Goal: Task Accomplishment & Management: Complete application form

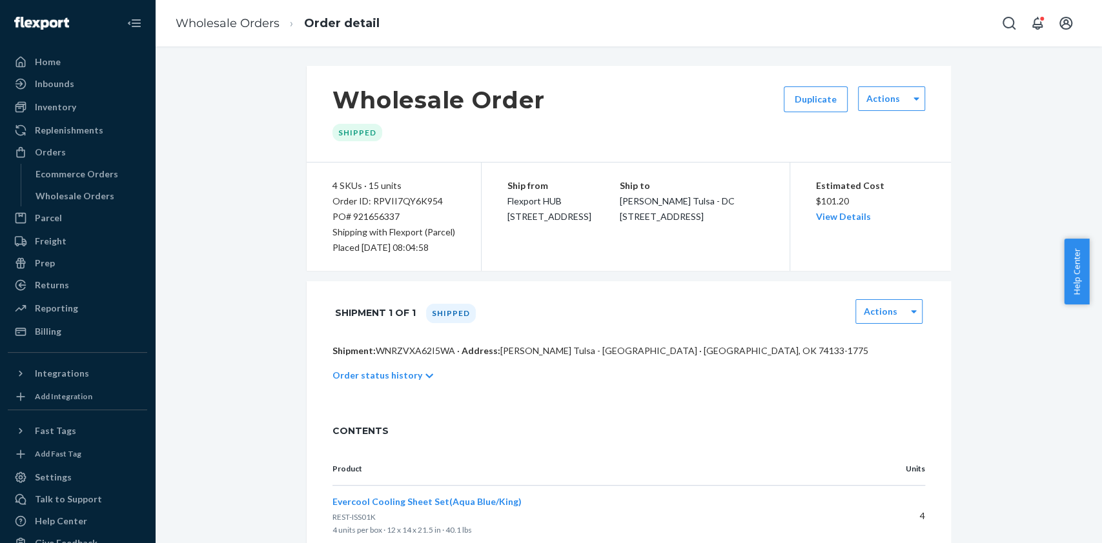
scroll to position [523, 0]
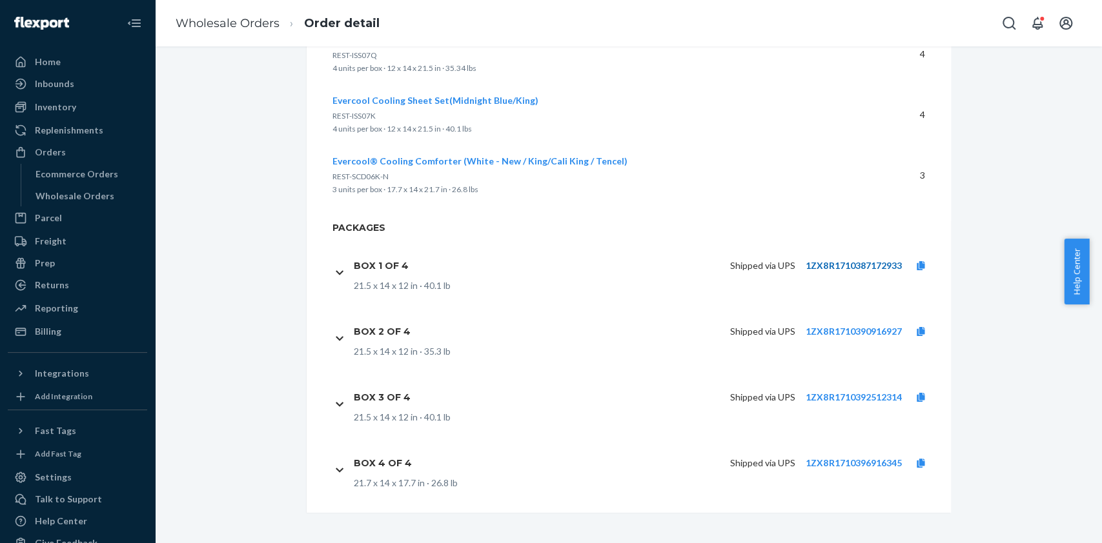
click at [868, 267] on link "1ZX8R1710387172933" at bounding box center [853, 265] width 96 height 11
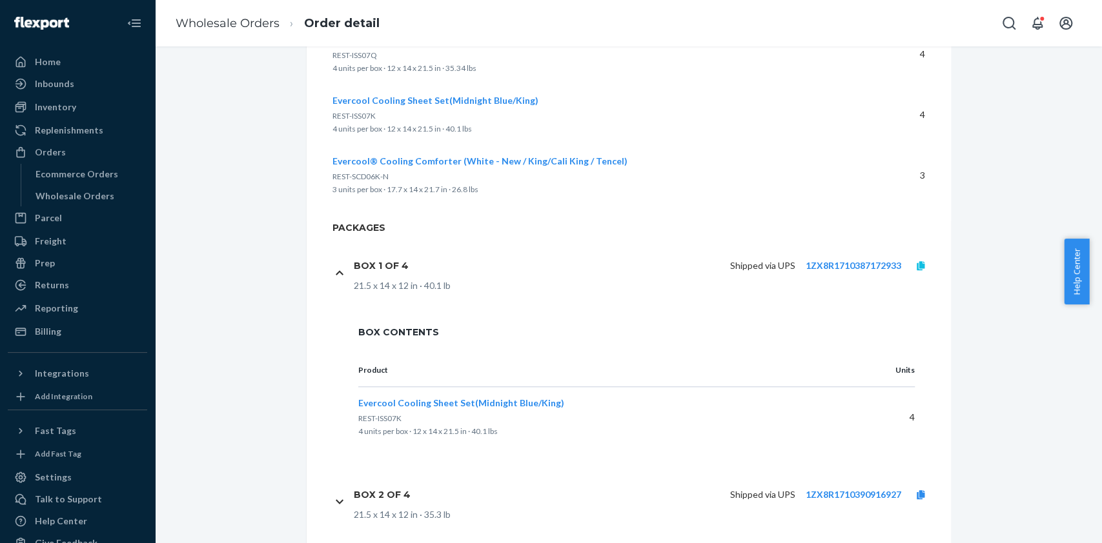
click at [918, 266] on link at bounding box center [920, 265] width 39 height 13
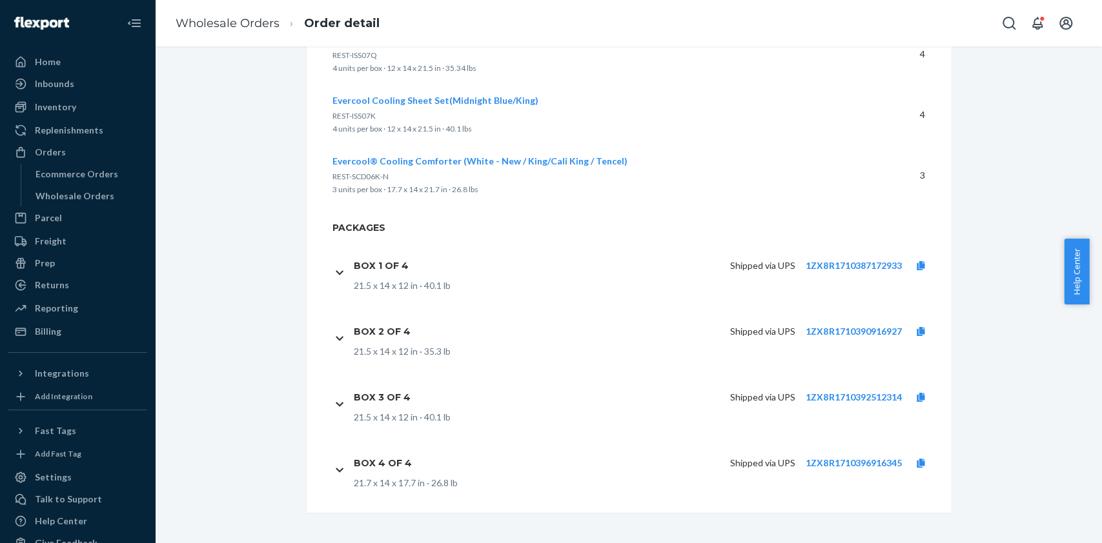
scroll to position [0, 0]
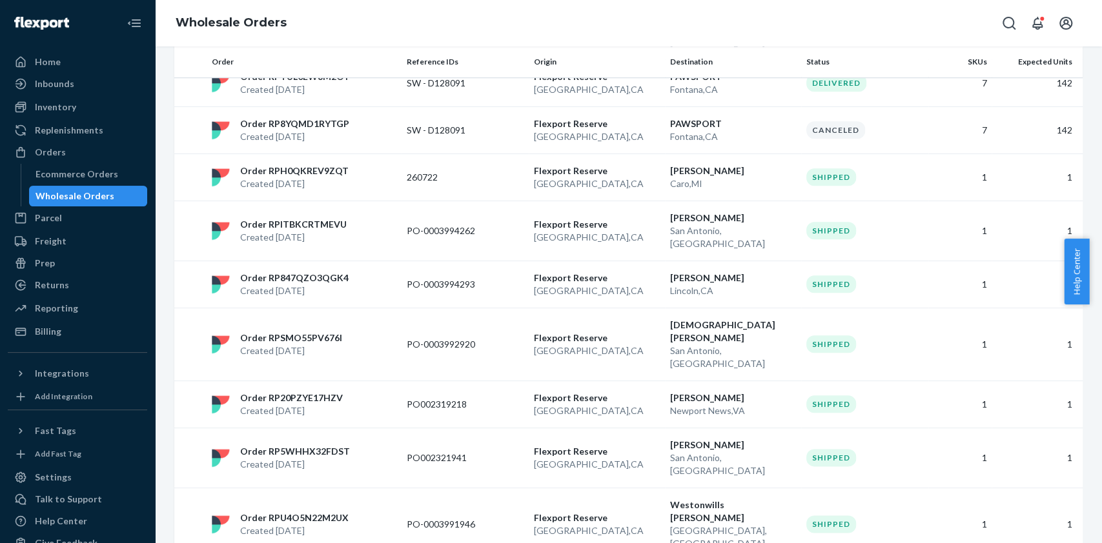
scroll to position [918, 0]
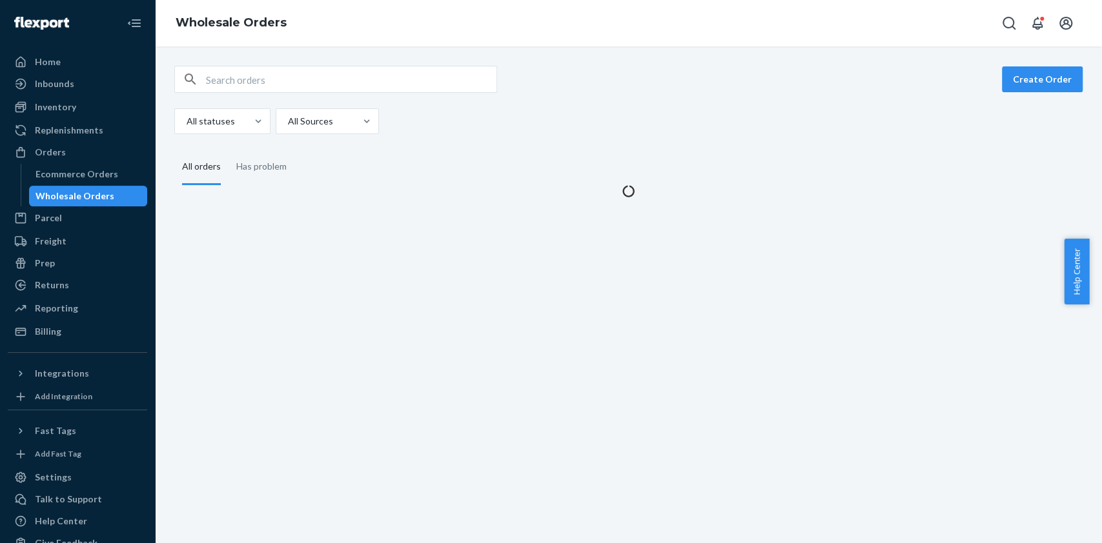
scroll to position [0, 0]
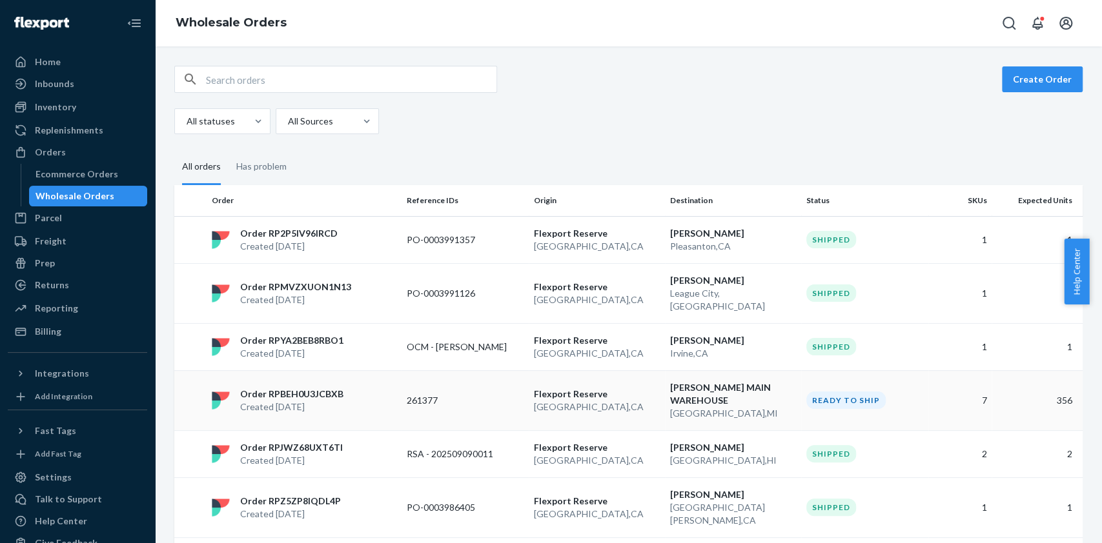
click at [452, 394] on td "261377" at bounding box center [464, 400] width 127 height 60
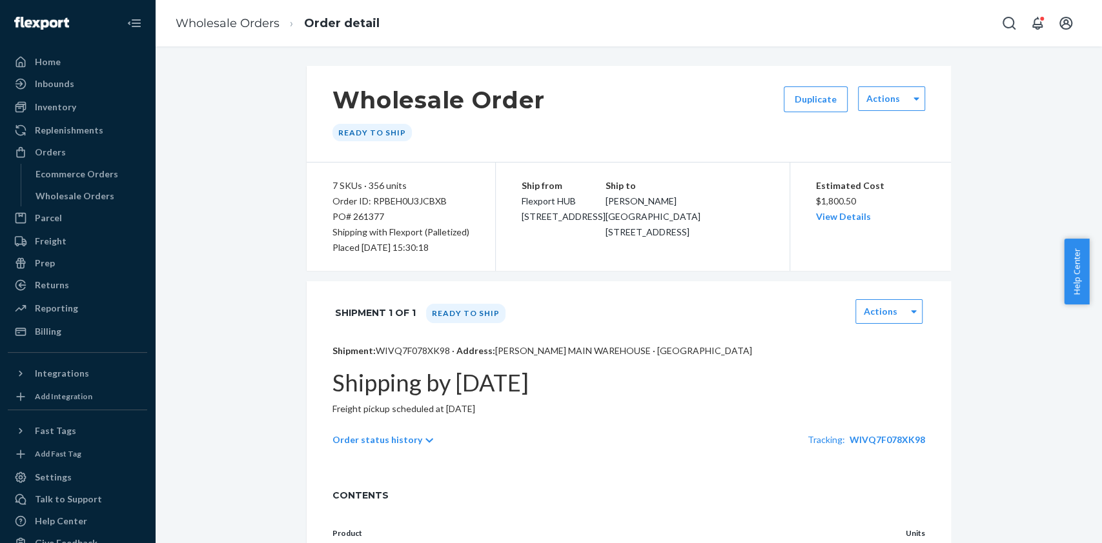
click at [390, 200] on div "Order ID: RPBEH0U3JCBXB" at bounding box center [400, 201] width 137 height 15
copy div "RPBEH0U3JCBXB"
click at [408, 436] on div "Order status history Tracking: WIVQ7F078XK98" at bounding box center [628, 439] width 592 height 36
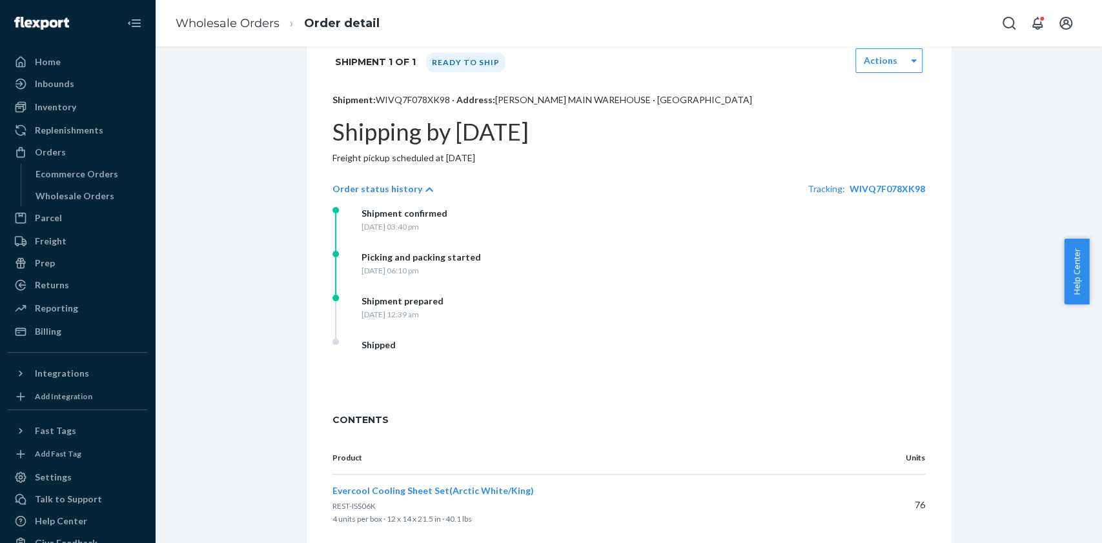
scroll to position [252, 0]
click at [887, 188] on div "Order status history Tracking: WIVQ7F078XK98" at bounding box center [628, 188] width 592 height 36
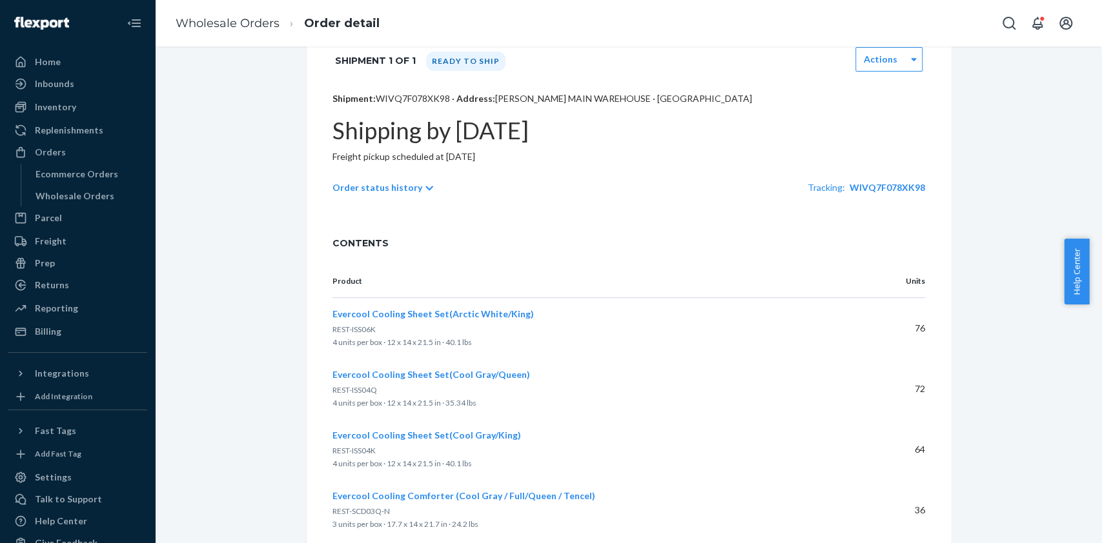
click at [878, 172] on div "Order status history Tracking: WIVQ7F078XK98" at bounding box center [628, 188] width 592 height 36
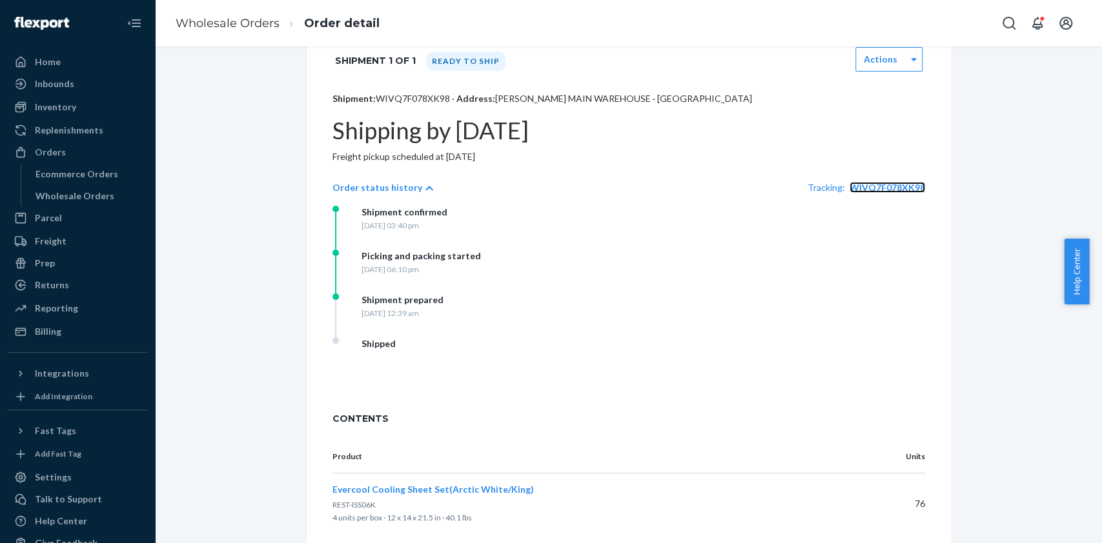
click at [869, 182] on span "WIVQ7F078XK98" at bounding box center [887, 187] width 76 height 11
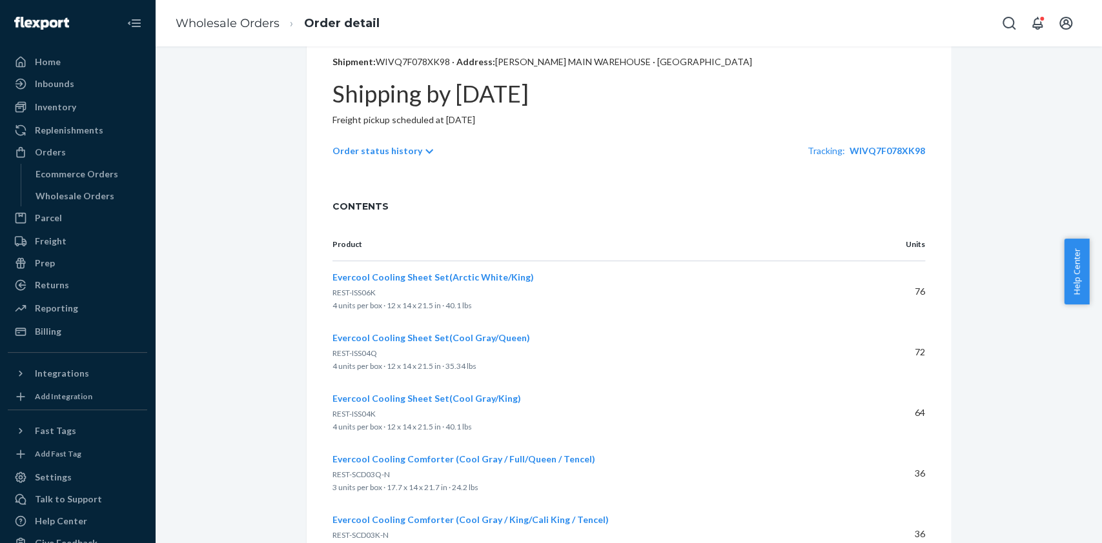
scroll to position [181, 0]
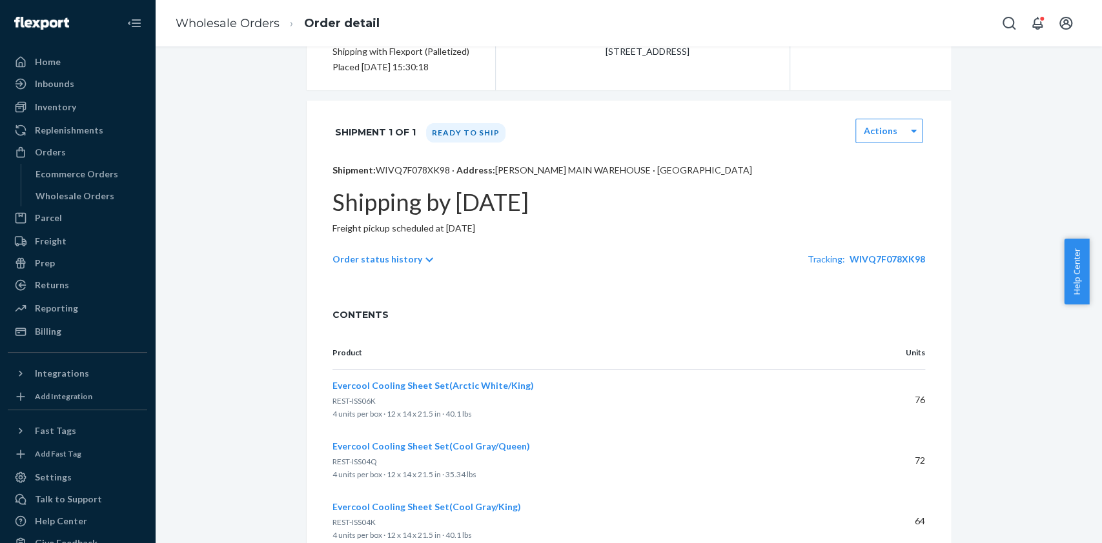
click at [405, 257] on p "Order status history" at bounding box center [377, 259] width 90 height 13
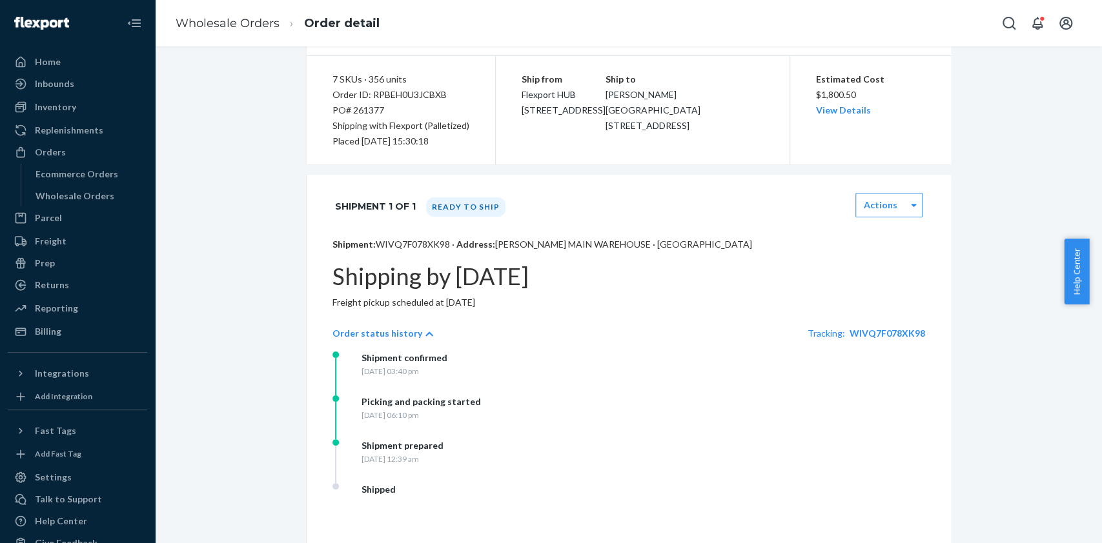
scroll to position [108, 0]
click at [707, 326] on div "Order status history Tracking: WIVQ7F078XK98" at bounding box center [628, 332] width 592 height 36
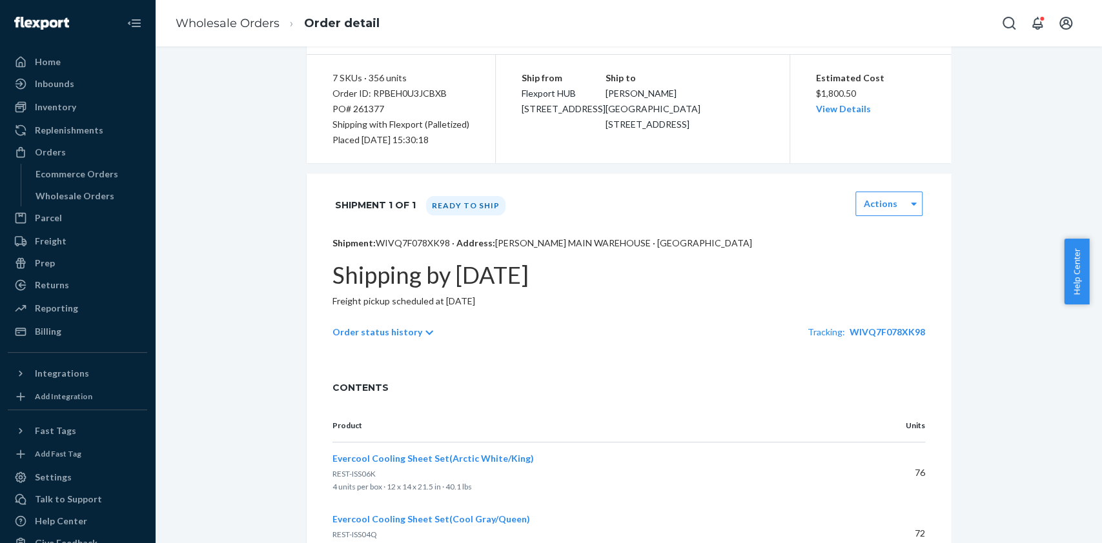
click at [425, 328] on icon at bounding box center [429, 332] width 8 height 9
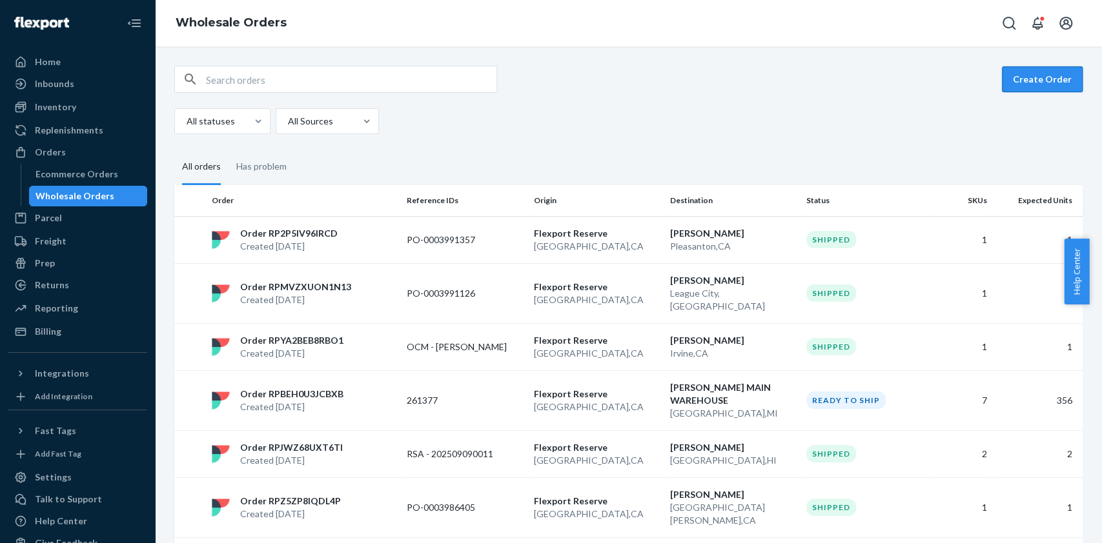
click at [1027, 75] on button "Create Order" at bounding box center [1042, 79] width 81 height 26
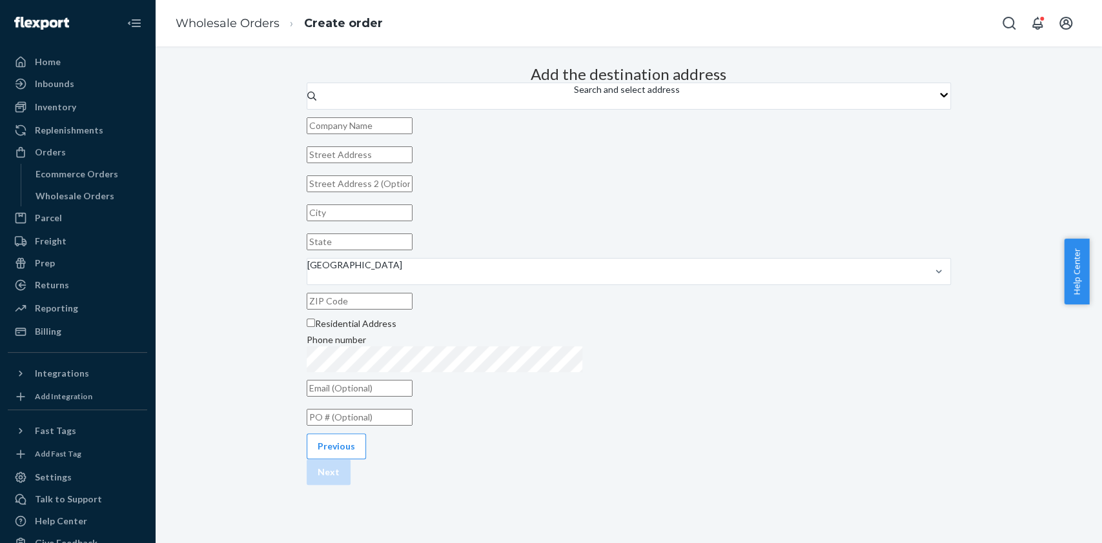
click at [412, 134] on input "text" at bounding box center [360, 125] width 106 height 17
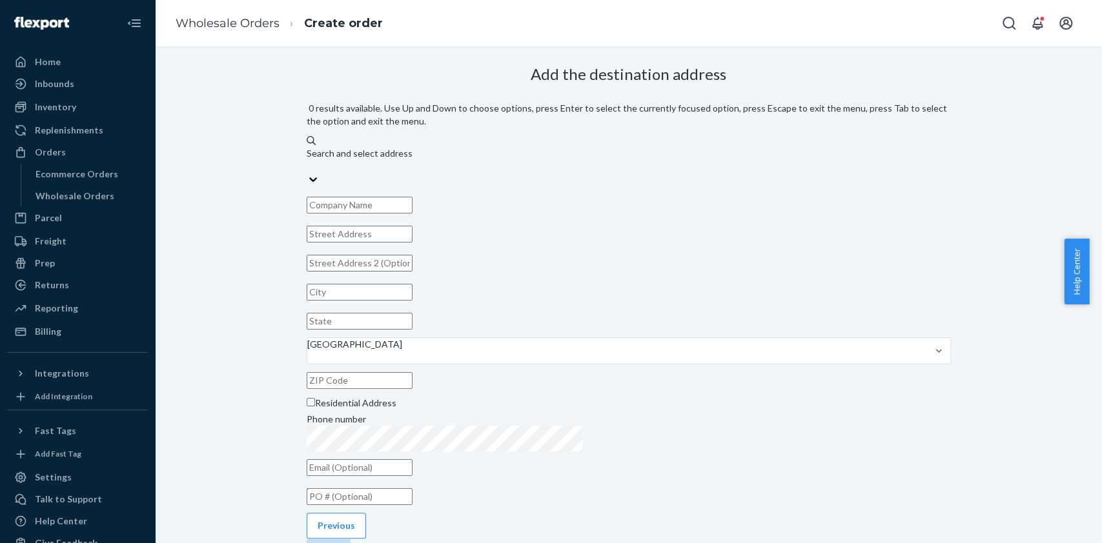
click at [620, 147] on div "Search and select address" at bounding box center [629, 160] width 644 height 26
click at [308, 160] on input "0 results available. Use Up and Down to choose options, press Enter to select t…" at bounding box center [307, 166] width 1 height 13
type input "mathis tulsa"
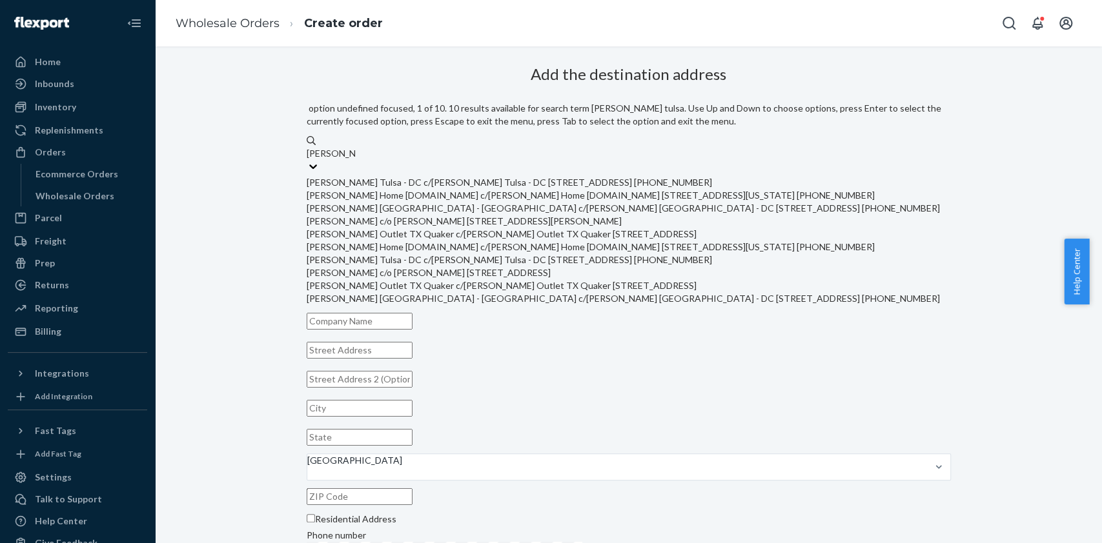
click at [516, 176] on div "Mathis Tulsa - DC c/o Mathis Tulsa - DC 6611 S 101st East Ave Tulsa, OK 74133-1…" at bounding box center [629, 182] width 644 height 13
click at [356, 160] on input "mathis tulsa" at bounding box center [331, 153] width 49 height 13
type input "Mathis Tulsa - DC"
type input "6611 S 101st East Ave"
type input "Tulsa"
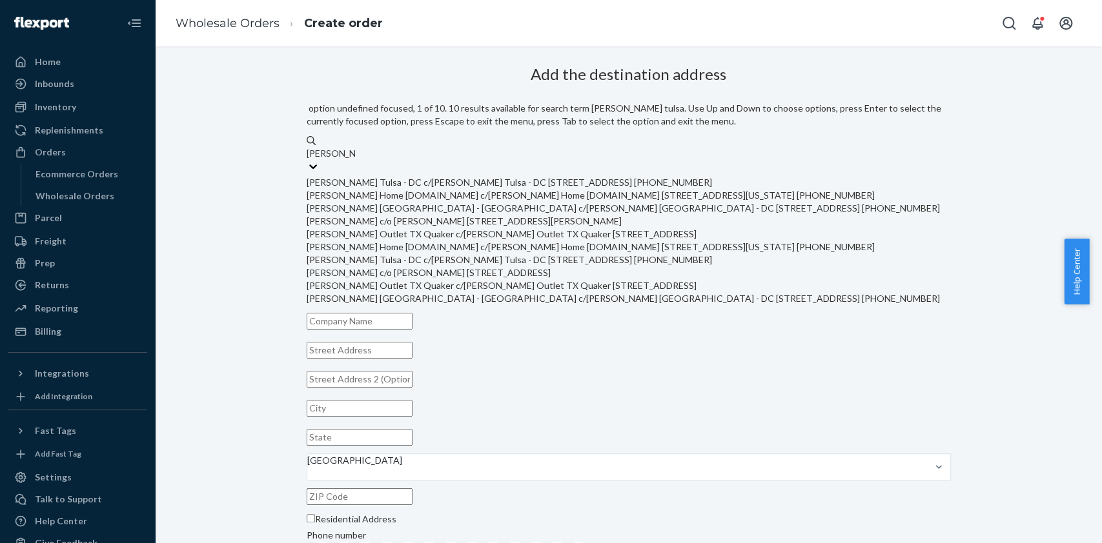
type input "OK"
type input "74133-1775"
type input "92dockappt@mathisbrothers.com"
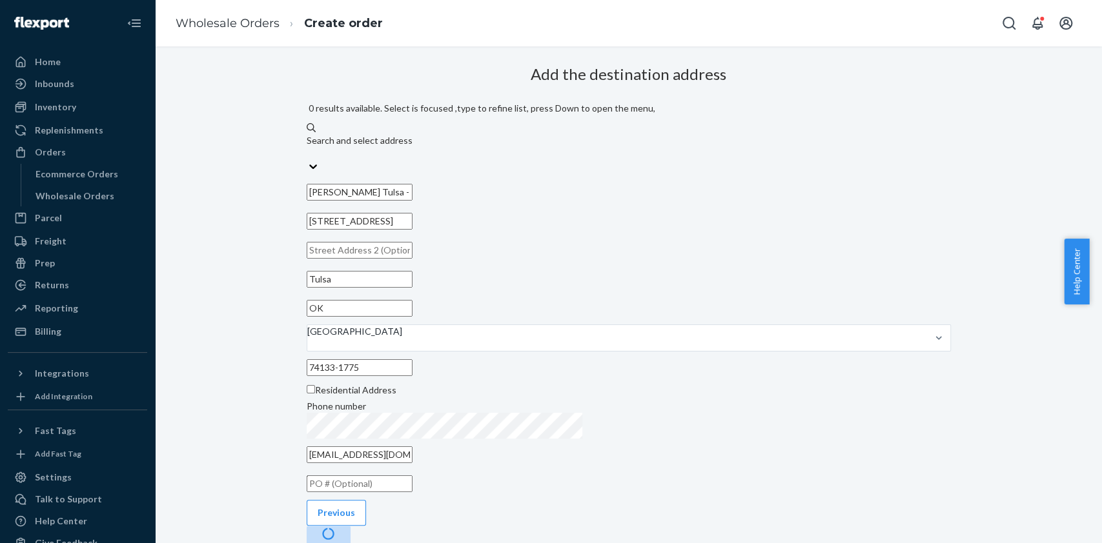
click at [412, 184] on input "Mathis Tulsa - DC" at bounding box center [360, 192] width 106 height 17
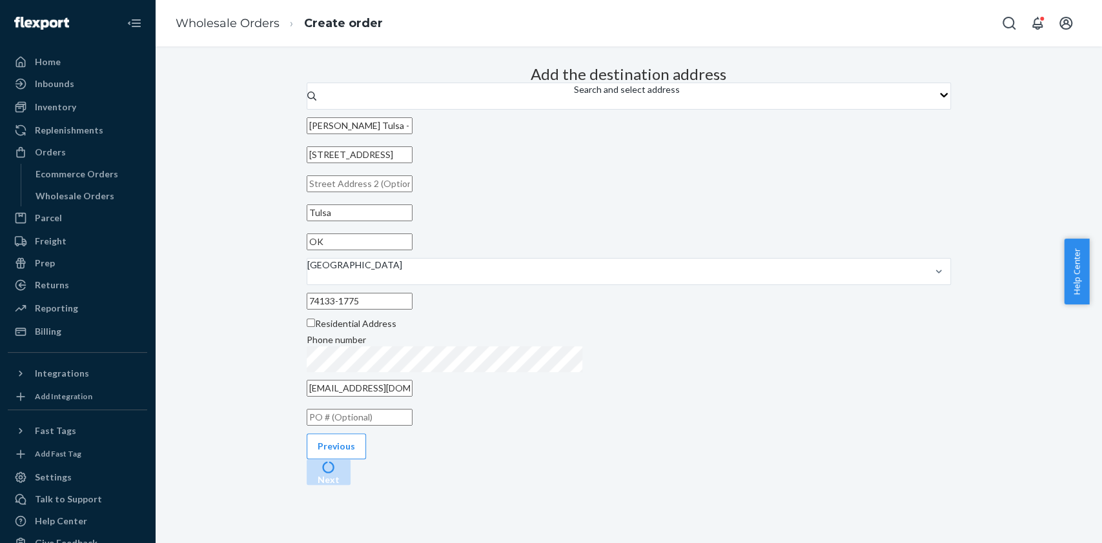
click at [412, 134] on input "Mathis Tulsa - DC" at bounding box center [360, 125] width 106 height 17
click at [412, 163] on input "6611 S 101st East Ave" at bounding box center [360, 154] width 106 height 17
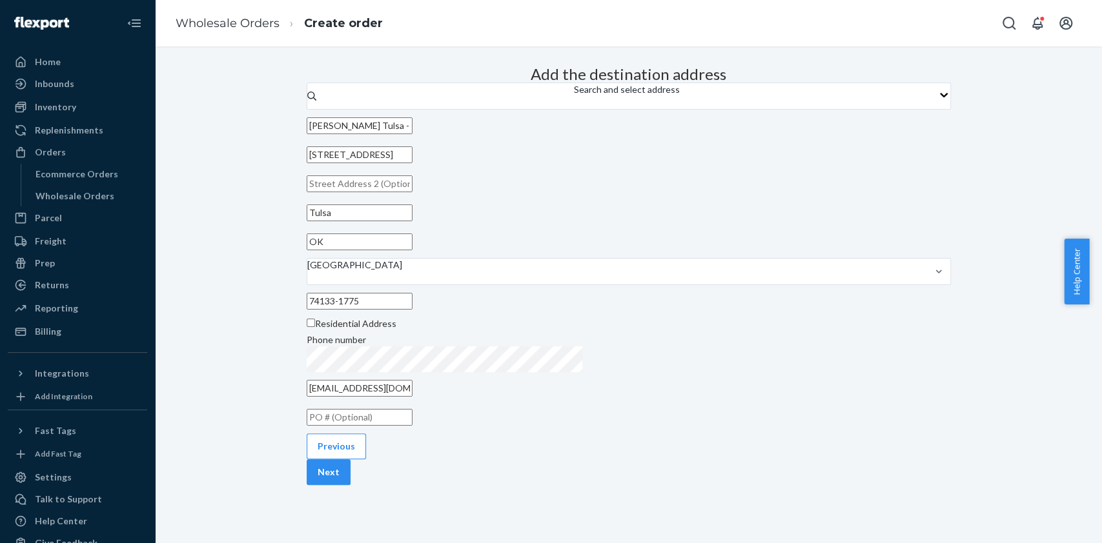
click at [412, 310] on input "74133-1775" at bounding box center [360, 301] width 106 height 17
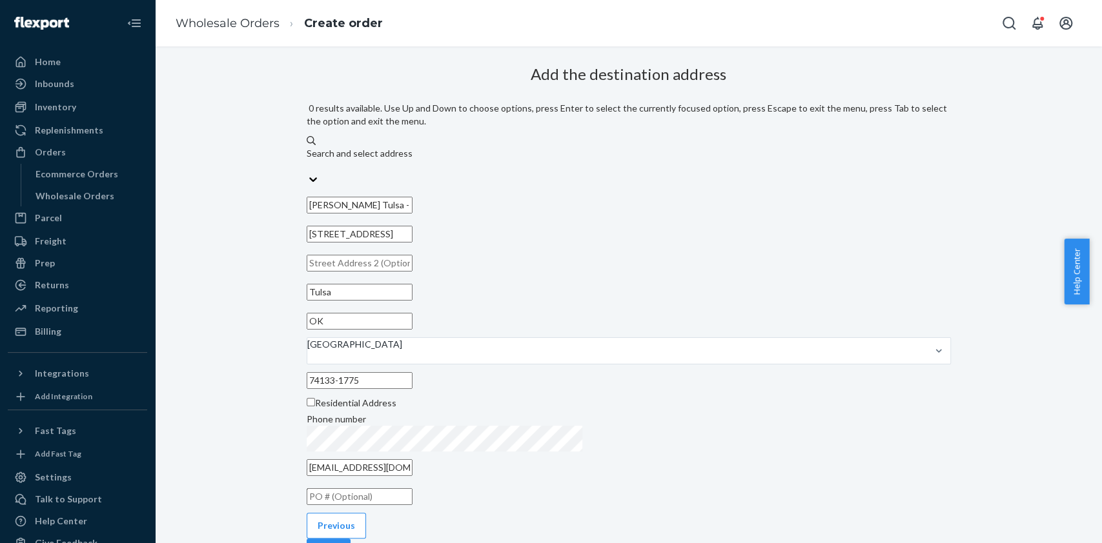
click at [592, 147] on div "Search and select address" at bounding box center [629, 153] width 644 height 13
click at [308, 160] on input "0 results available. Use Up and Down to choose options, press Enter to select t…" at bounding box center [307, 166] width 1 height 13
type input "mathis home dist center"
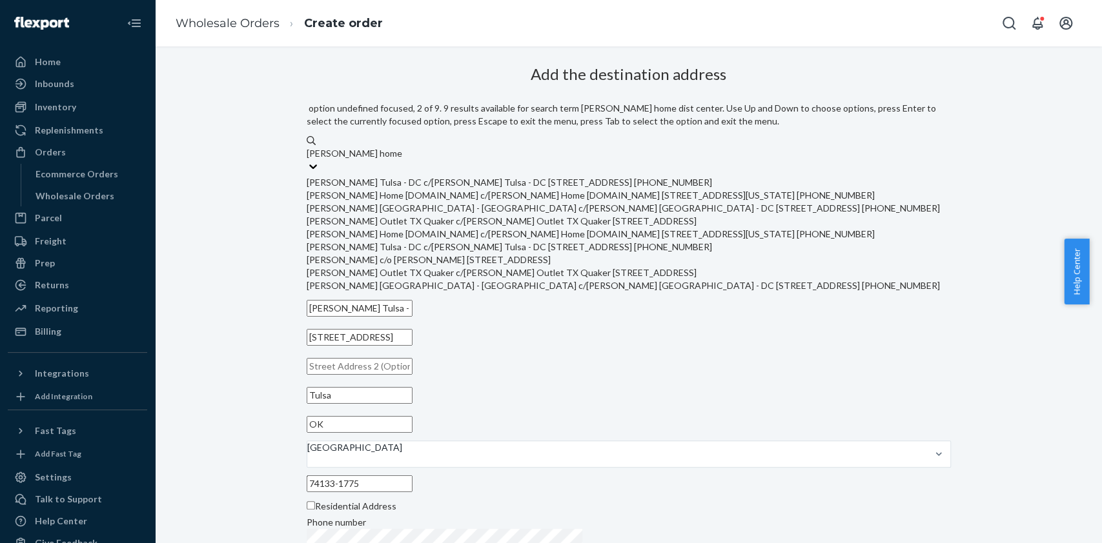
click at [589, 202] on div "Mathis Home Dist.Center c/o Mathis Home Dist.Center 413 S Portland Ave Oklahoma…" at bounding box center [629, 195] width 644 height 13
click at [402, 160] on input "mathis home dist center" at bounding box center [355, 153] width 96 height 13
type input "Mathis Home Dist.Center"
type input "413 S Portland Ave"
type input "Oklahoma City"
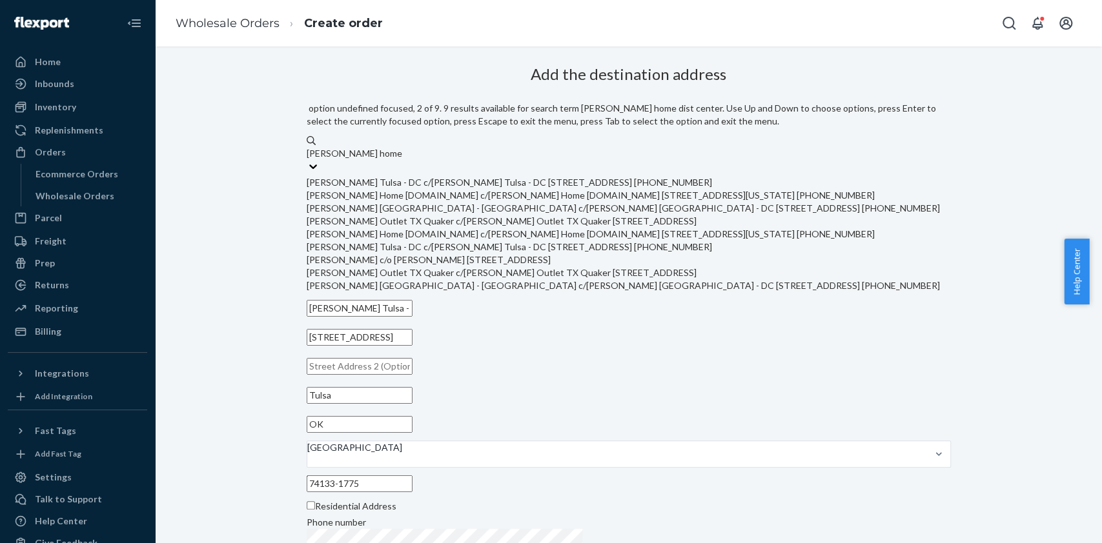
type input "73108-1005"
type input "97receiving@mathisbrothers.com"
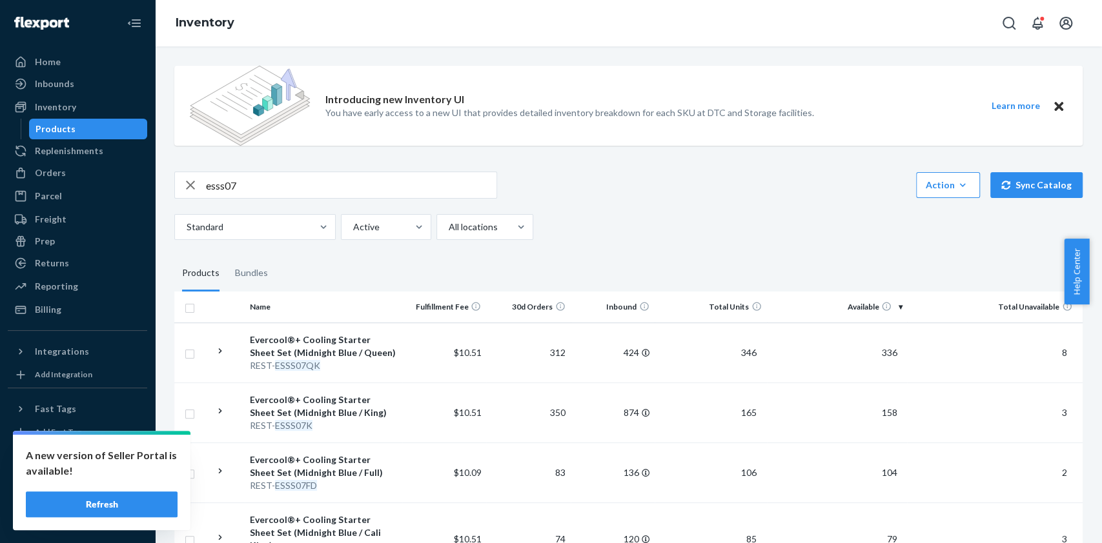
click at [285, 194] on input "esss07" at bounding box center [351, 185] width 290 height 26
type input "iss04"
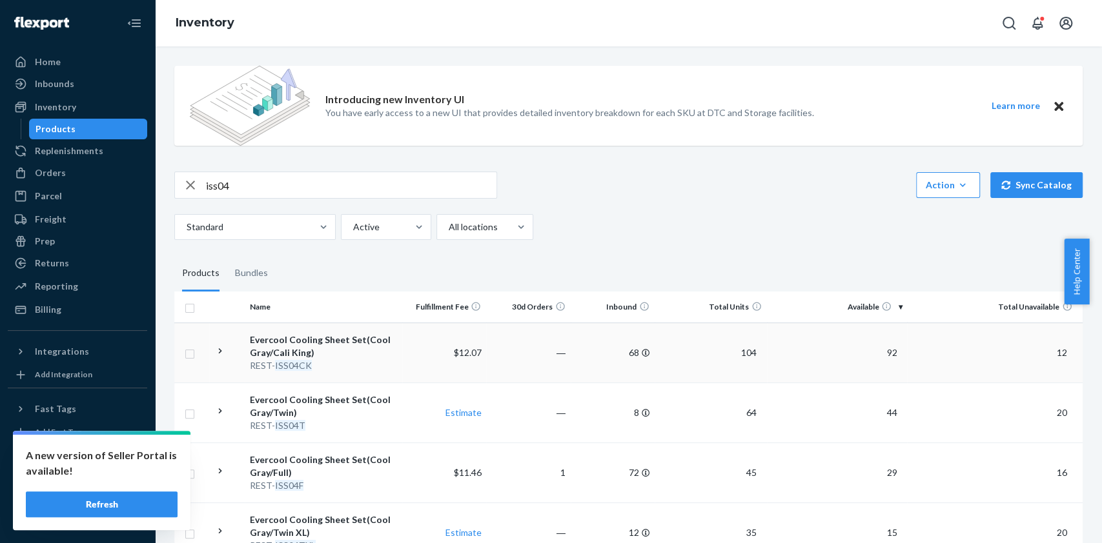
click at [321, 361] on div "REST- ISS04CK" at bounding box center [323, 365] width 147 height 13
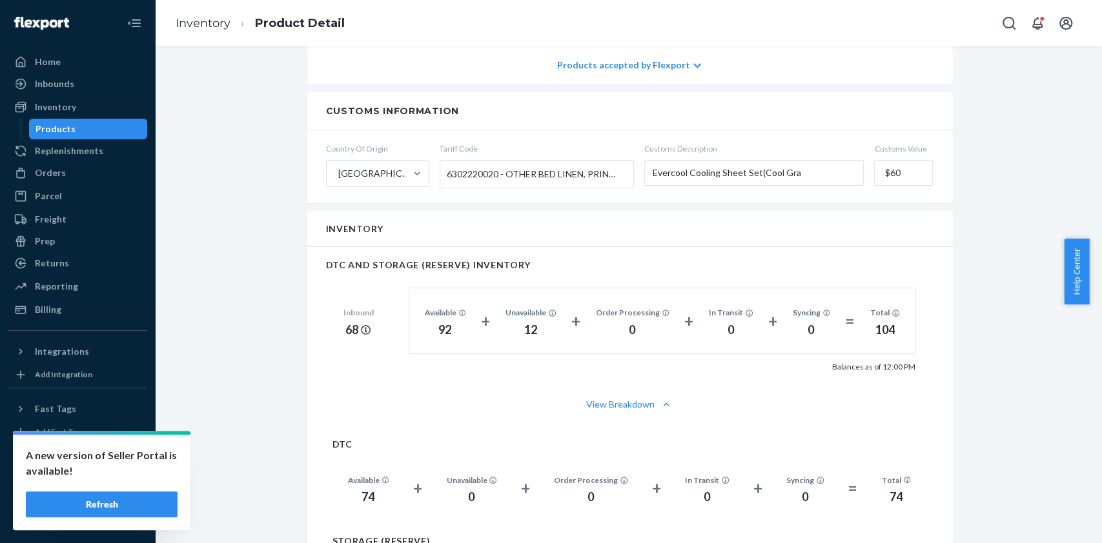
scroll to position [834, 0]
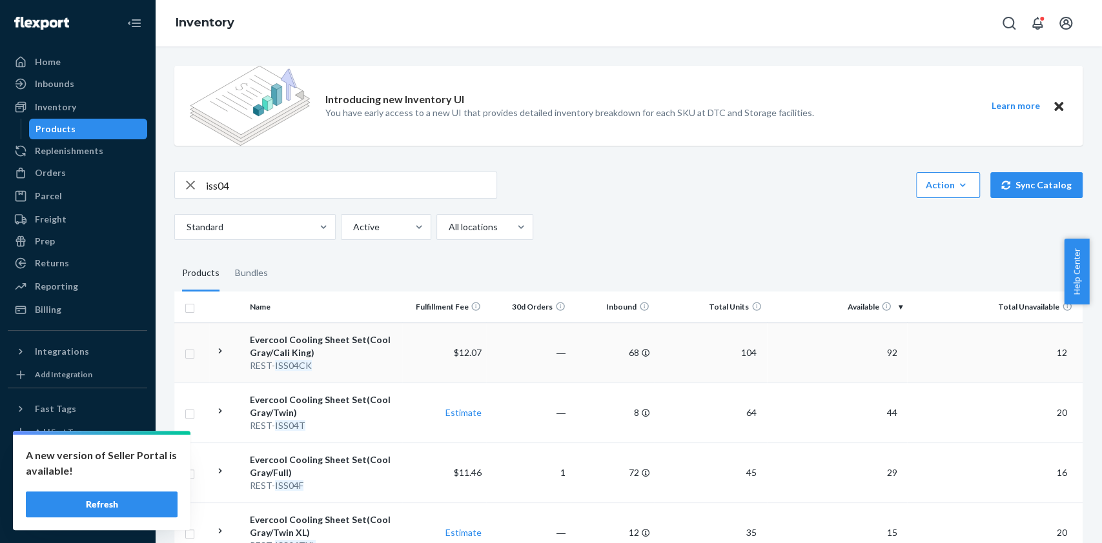
click at [339, 356] on div "Evercool Cooling Sheet Set(Cool Gray/Cali King)" at bounding box center [323, 347] width 147 height 26
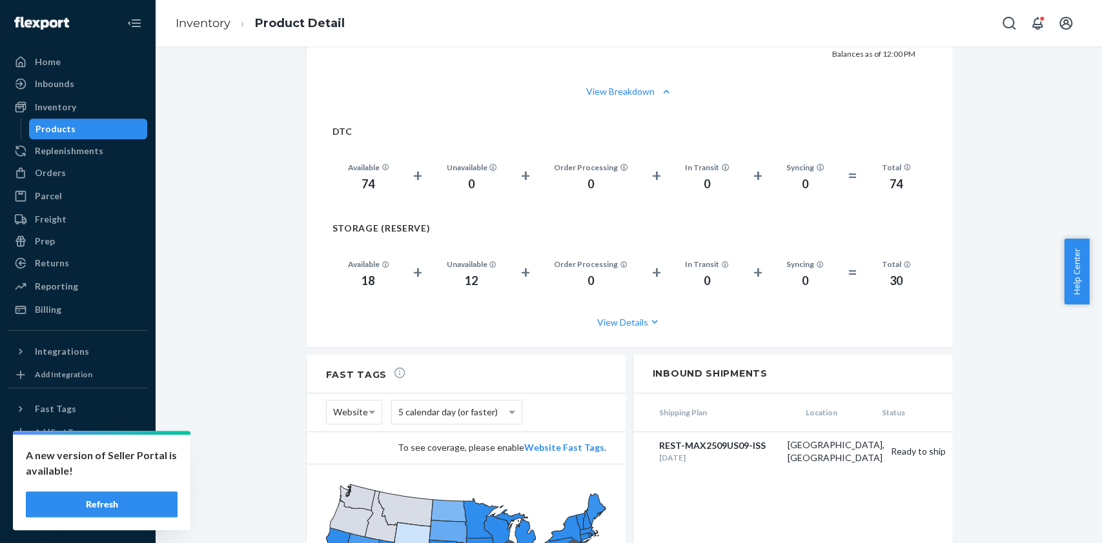
scroll to position [1055, 0]
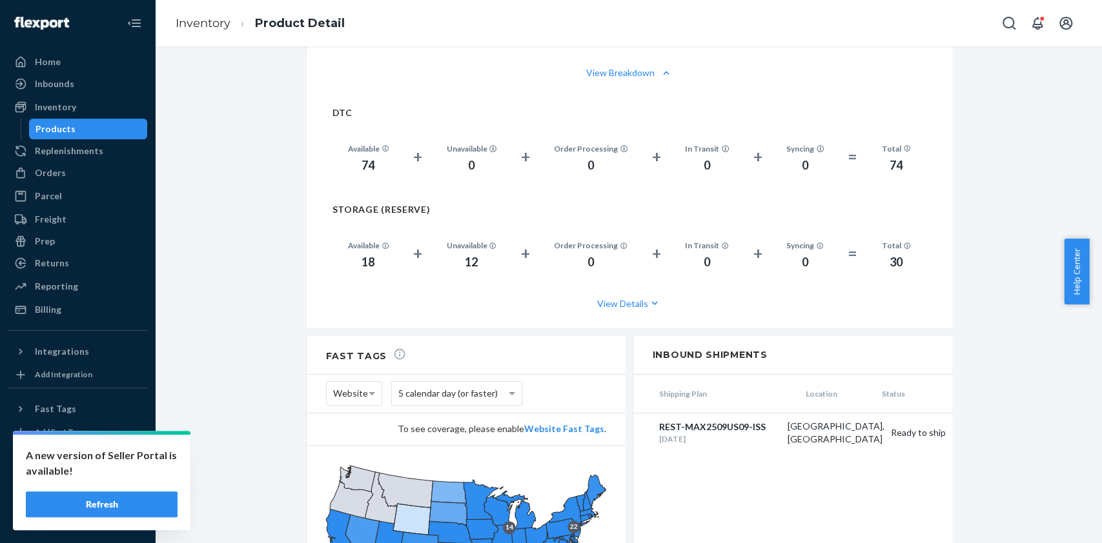
click at [578, 254] on div "0" at bounding box center [591, 262] width 74 height 17
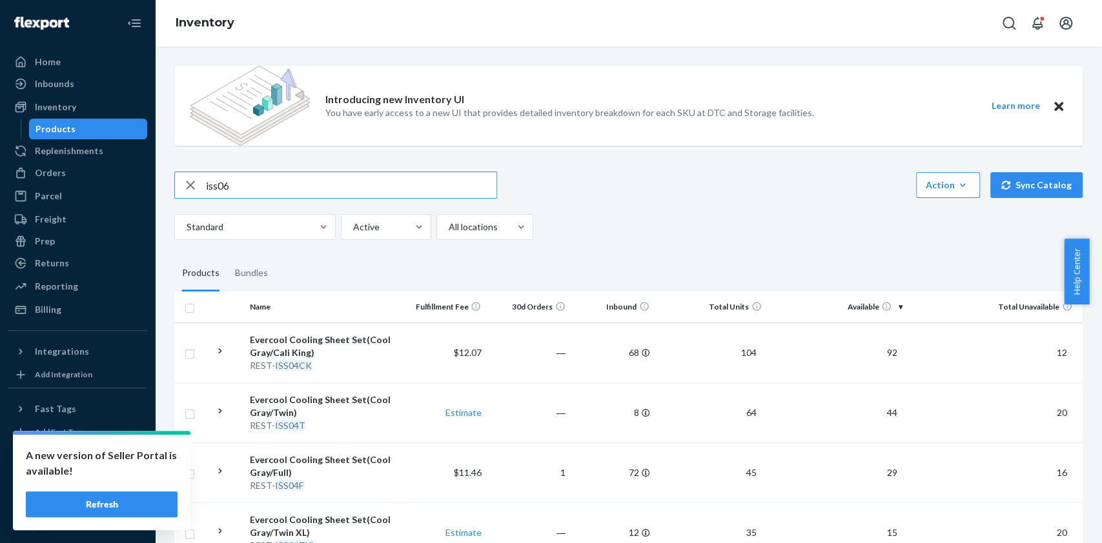
type input "iss06"
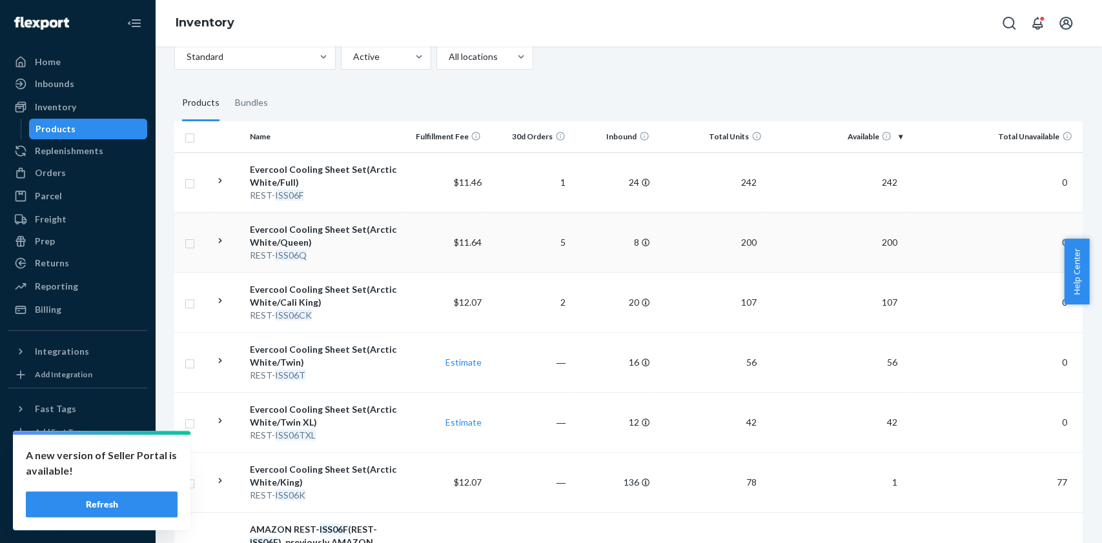
scroll to position [163, 0]
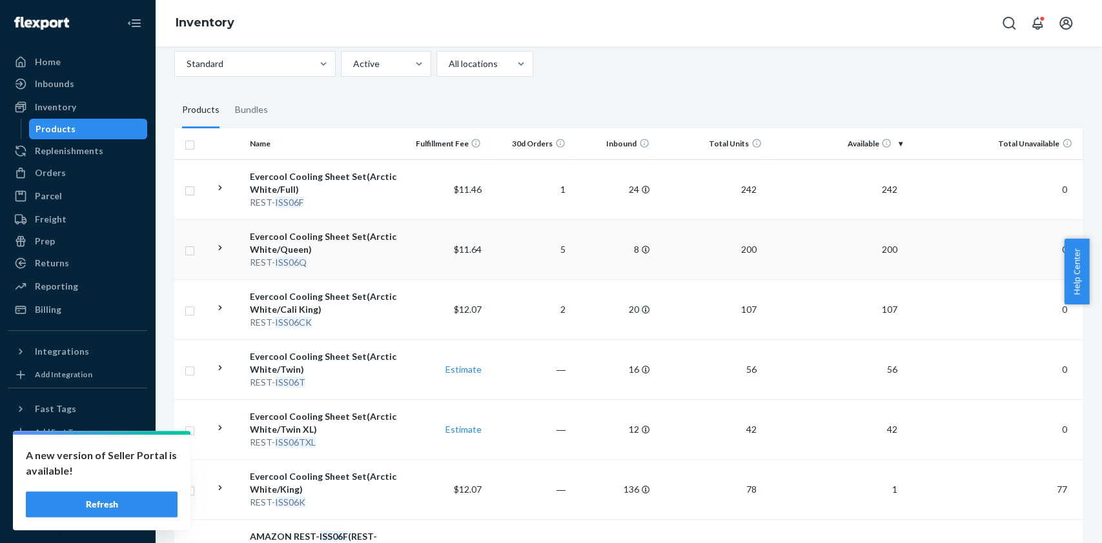
click at [341, 247] on div "Evercool Cooling Sheet Set(Arctic White/Queen)" at bounding box center [323, 243] width 147 height 26
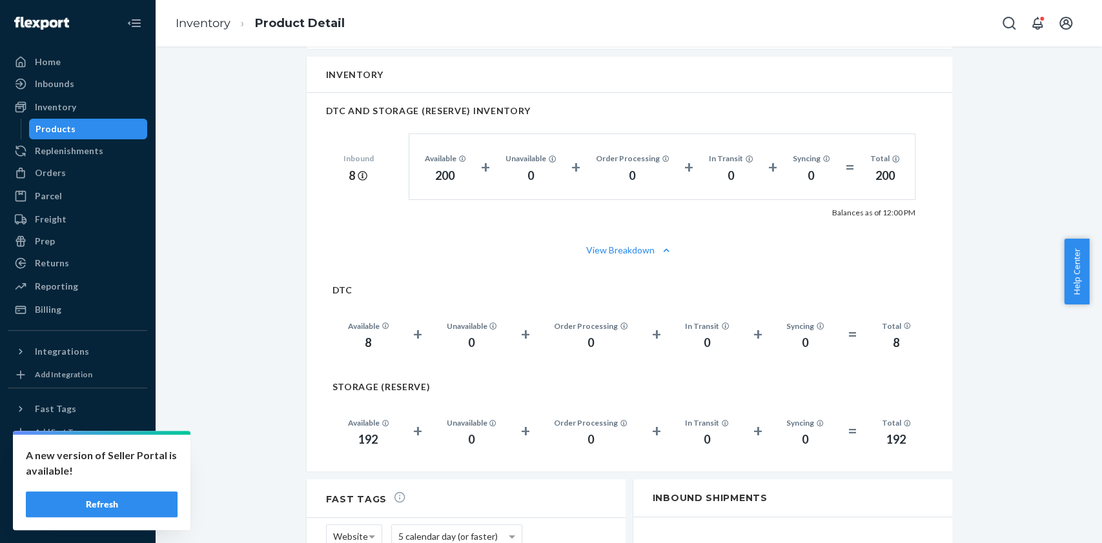
scroll to position [878, 0]
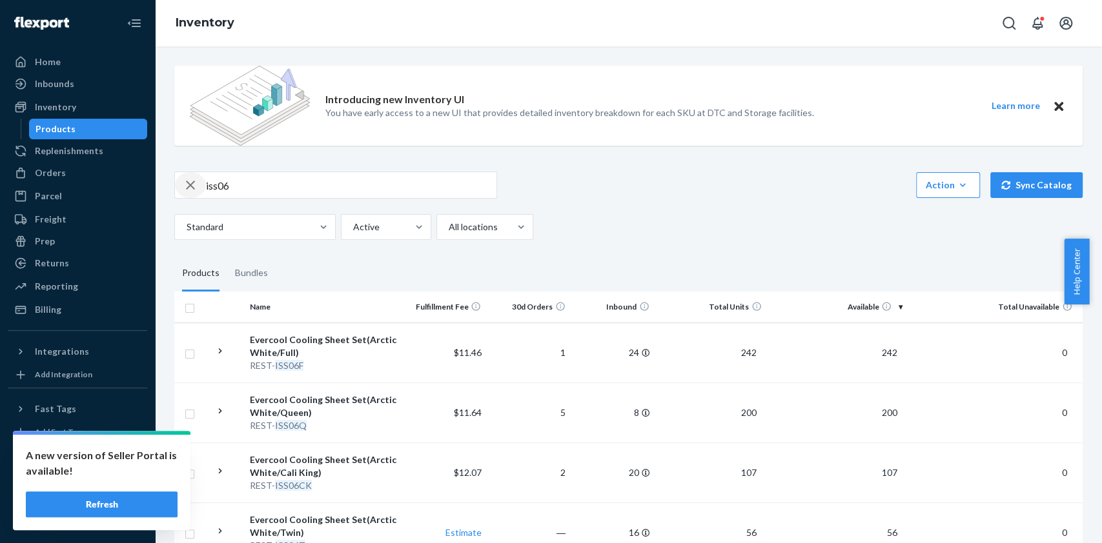
click at [187, 177] on icon "button" at bounding box center [190, 185] width 15 height 26
